Goal: Register for event/course

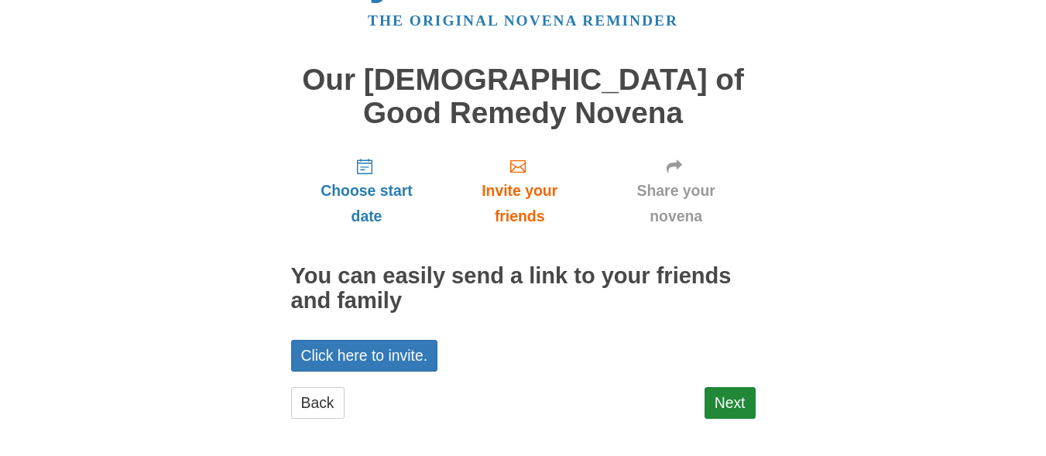
scroll to position [73, 0]
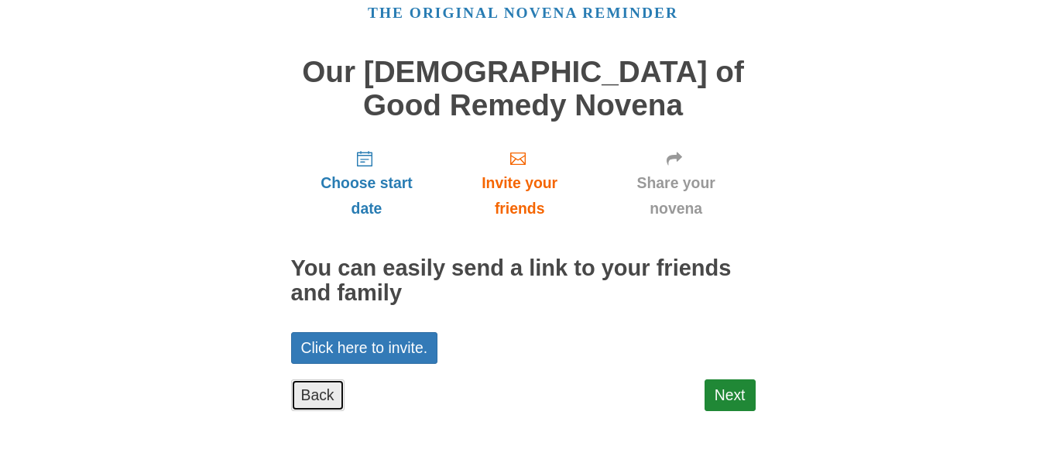
click at [316, 393] on link "Back" at bounding box center [317, 395] width 53 height 32
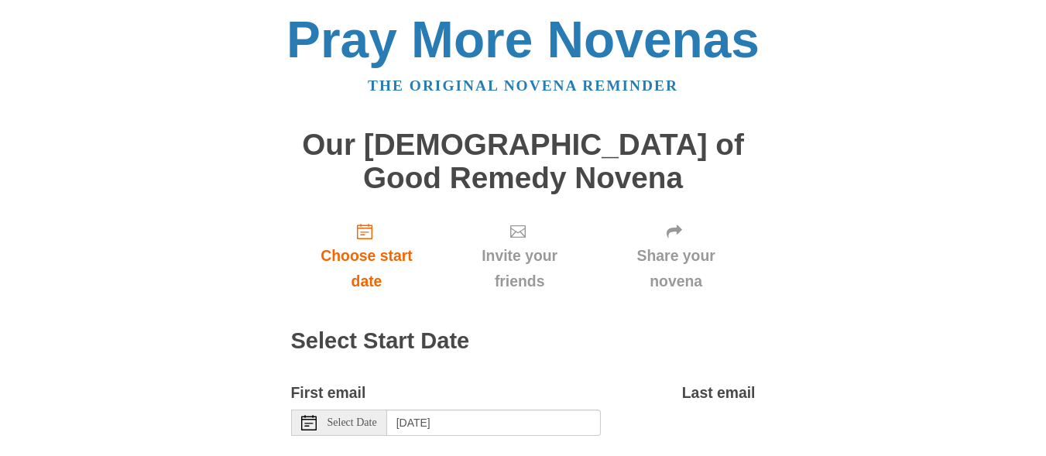
click at [316, 422] on use at bounding box center [308, 422] width 15 height 15
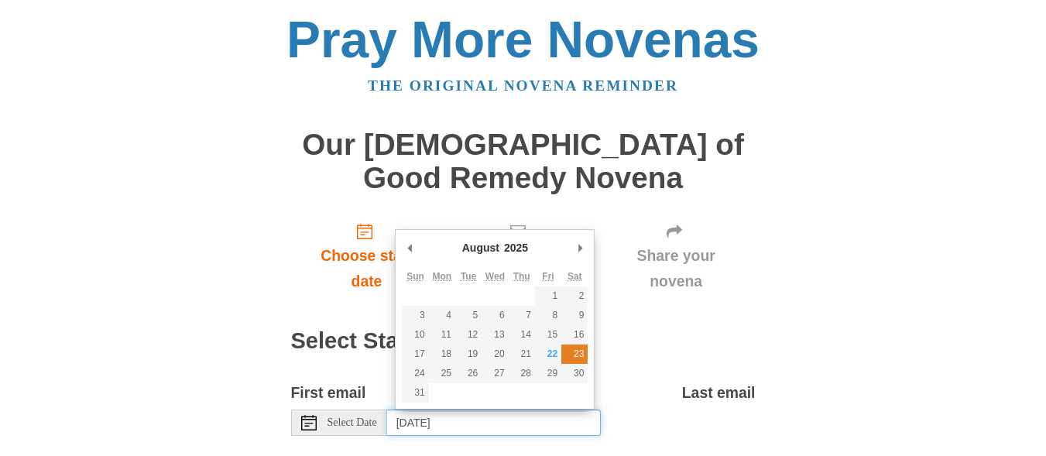
type input "Saturday, August 23rd"
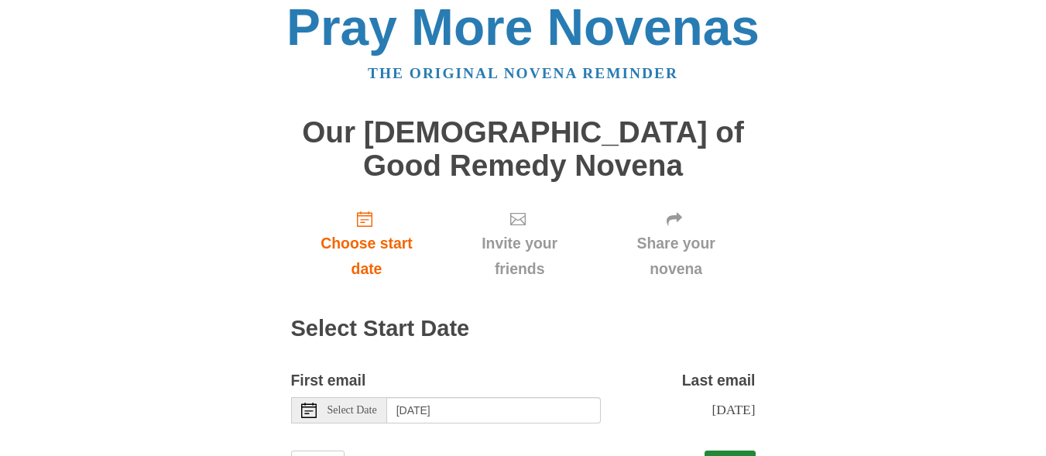
scroll to position [84, 0]
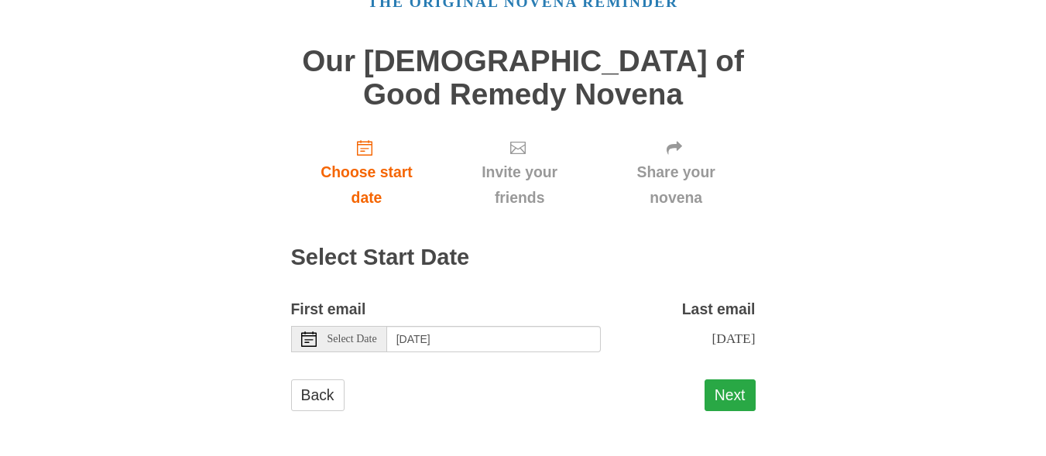
click at [728, 388] on button "Next" at bounding box center [729, 395] width 51 height 32
